Goal: Check status: Check status

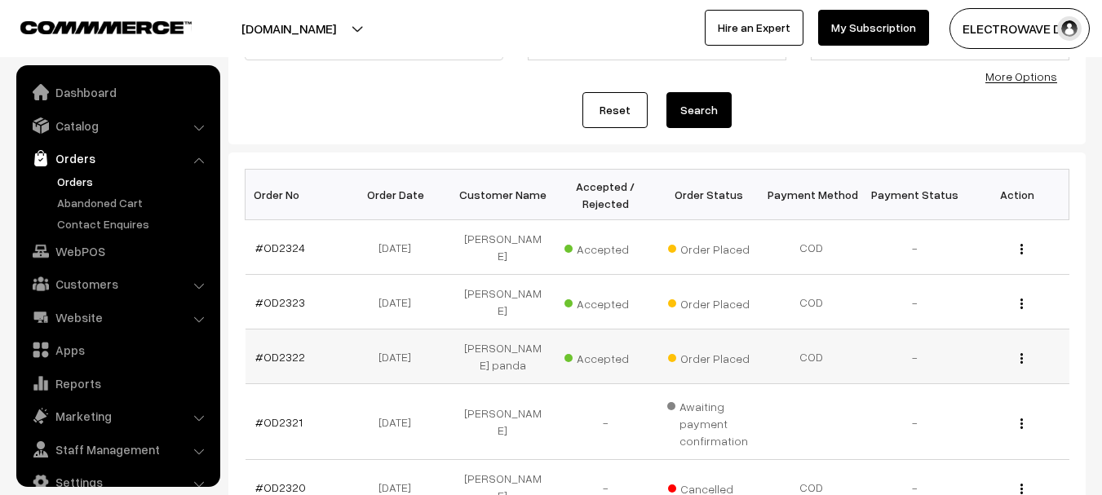
scroll to position [26, 0]
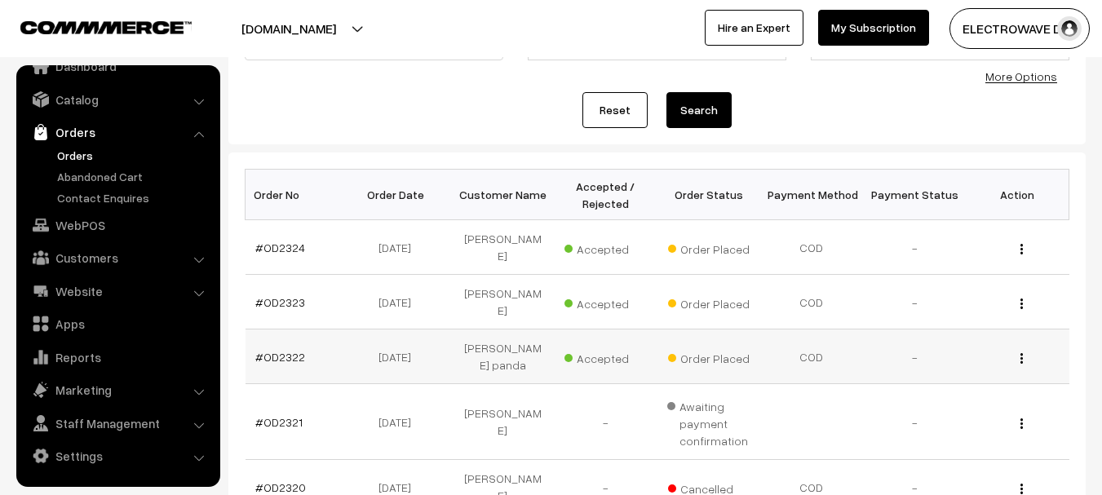
click at [269, 366] on td "#OD2322" at bounding box center [297, 357] width 103 height 55
click at [282, 361] on link "#OD2322" at bounding box center [280, 357] width 50 height 14
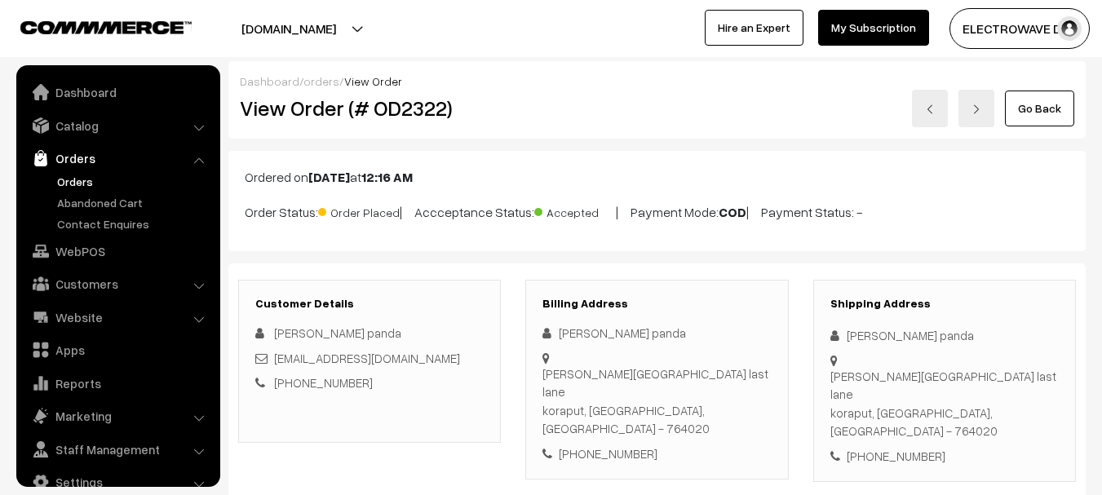
scroll to position [26, 0]
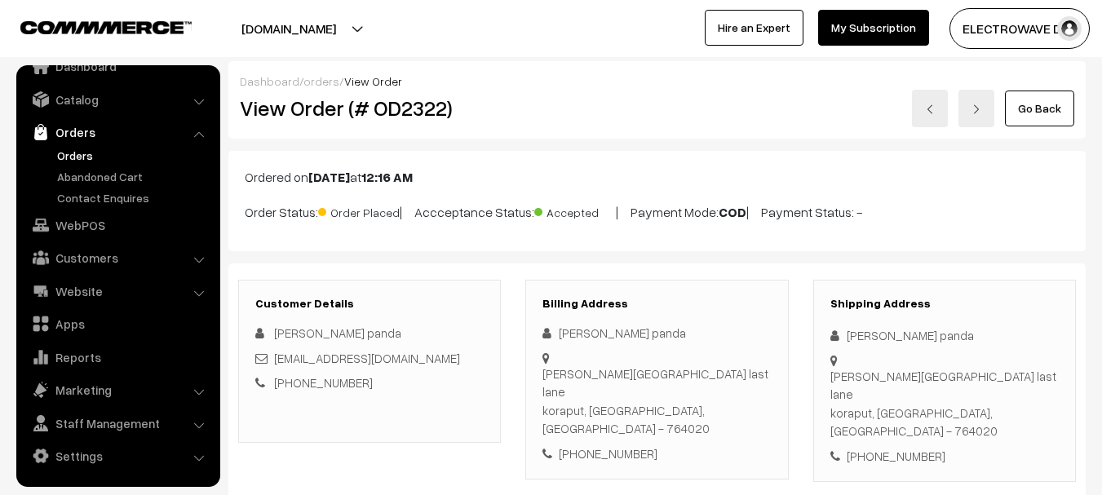
click at [932, 104] on img at bounding box center [930, 109] width 10 height 10
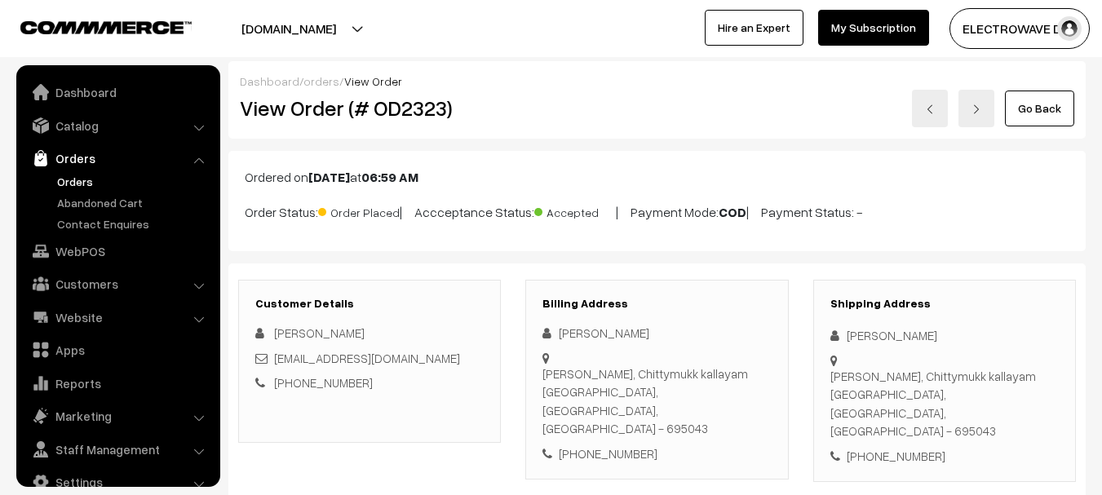
click at [926, 120] on link at bounding box center [930, 109] width 36 height 38
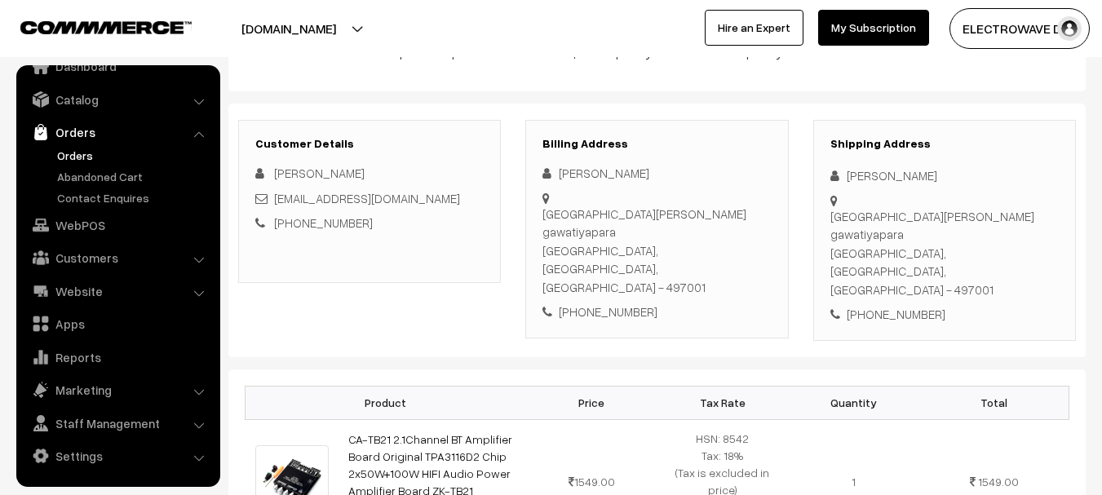
scroll to position [163, 0]
